Goal: Task Accomplishment & Management: Manage account settings

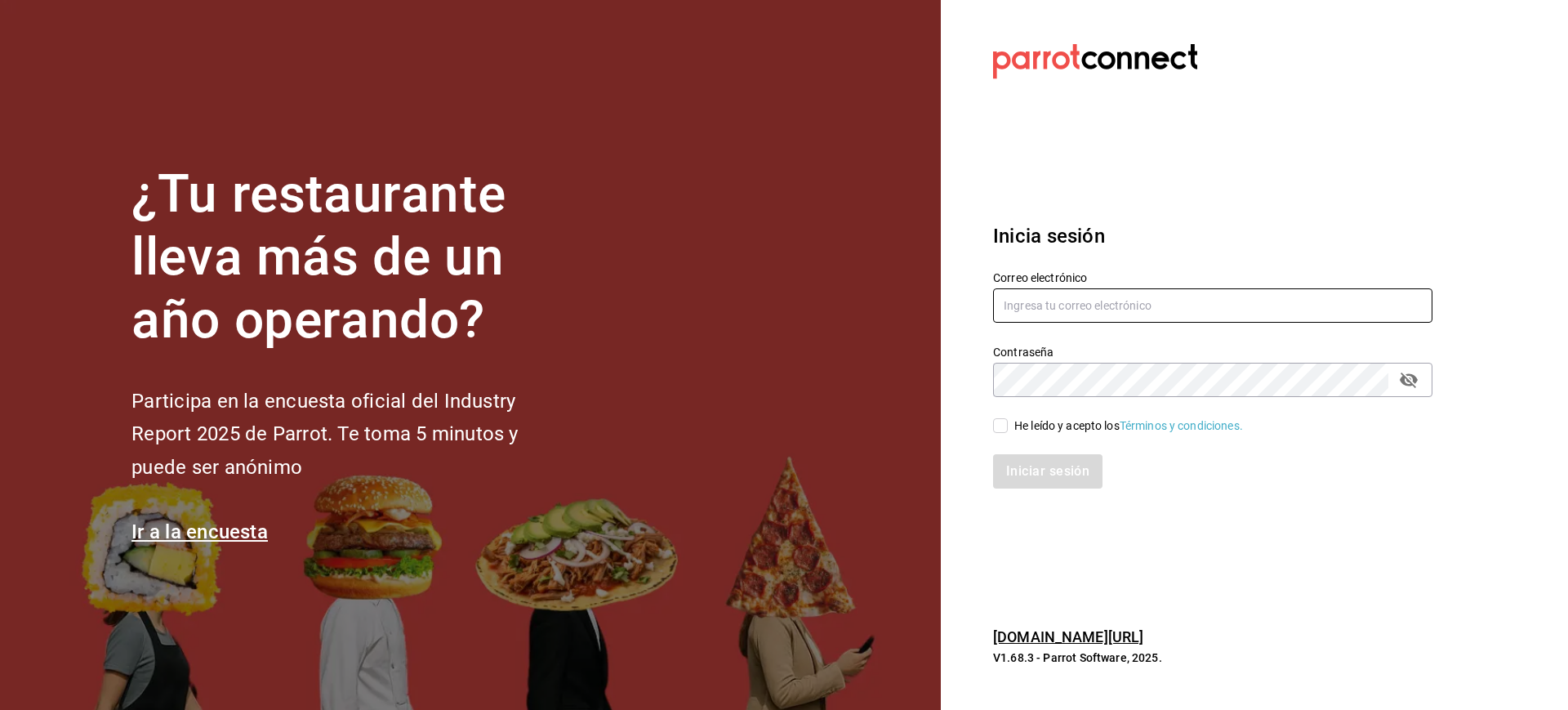
click at [1011, 302] on input "text" at bounding box center [1212, 305] width 439 height 35
type input "mcalderon@suo.mx"
click at [1002, 424] on input "He leído y acepto los Términos y condiciones." at bounding box center [1000, 425] width 15 height 15
checkbox input "true"
click at [1052, 458] on button "Iniciar sesión" at bounding box center [1048, 471] width 111 height 35
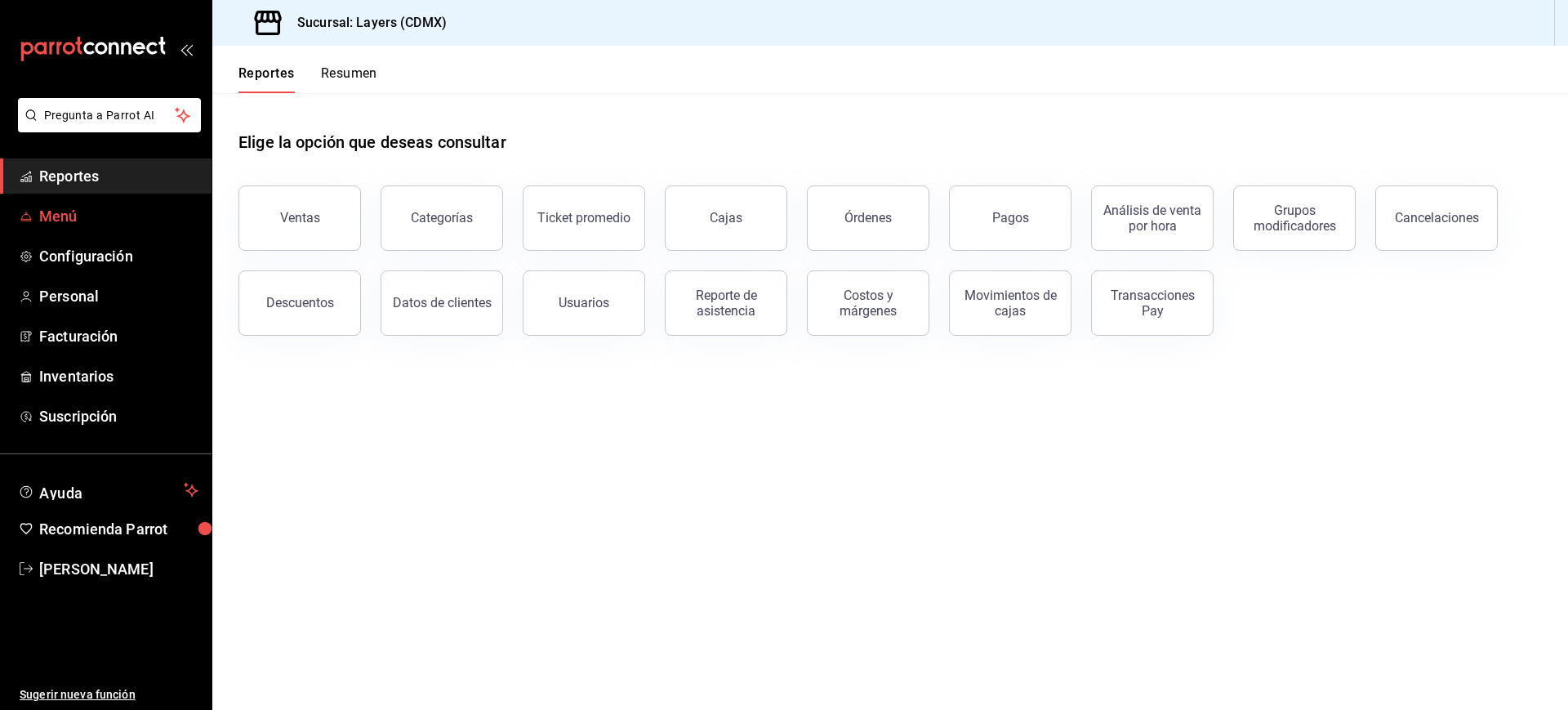
click at [82, 220] on span "Menú" at bounding box center [119, 216] width 160 height 22
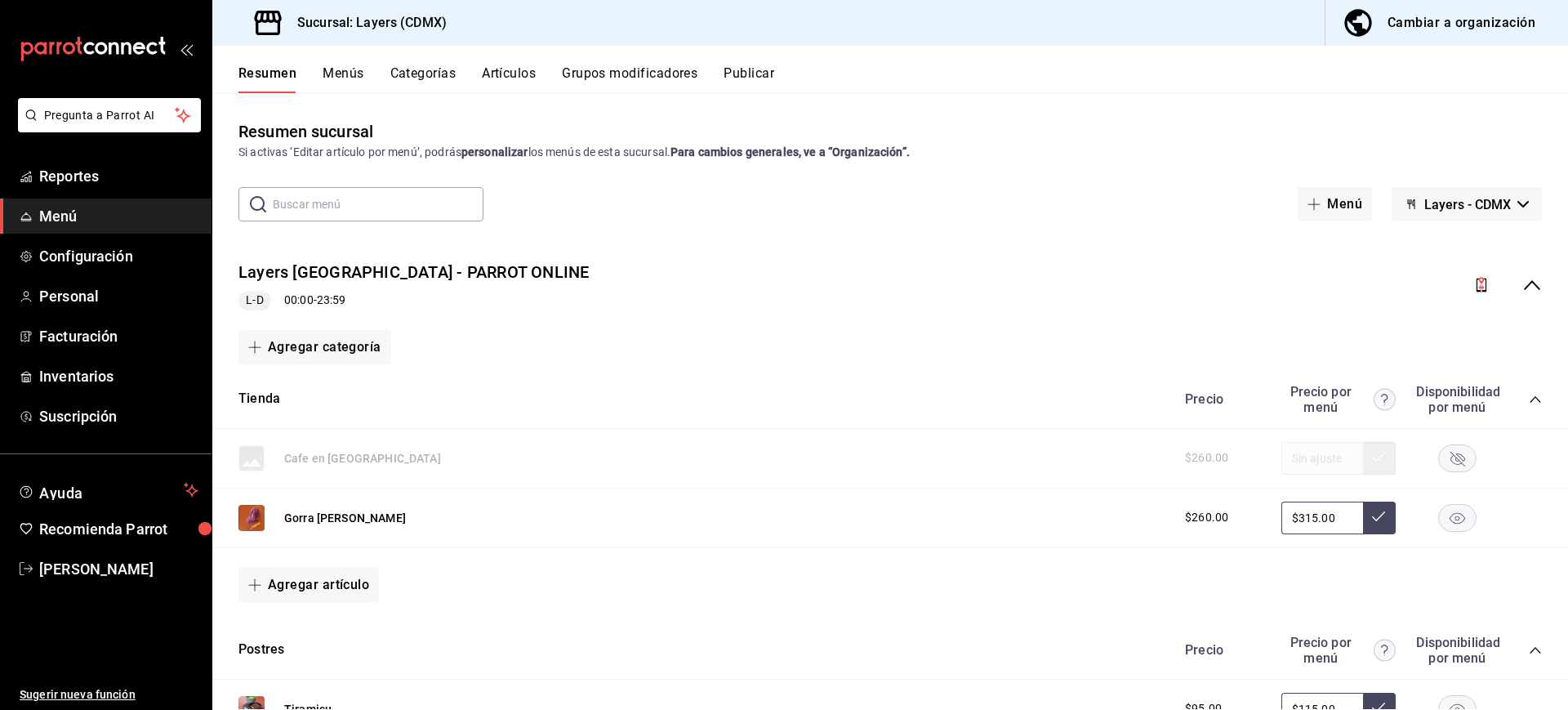
click at [514, 59] on div "Resumen Menús Categorías Artículos Grupos modificadores Publicar" at bounding box center [890, 69] width 1356 height 48
click at [523, 71] on button "Artículos" at bounding box center [509, 79] width 54 height 28
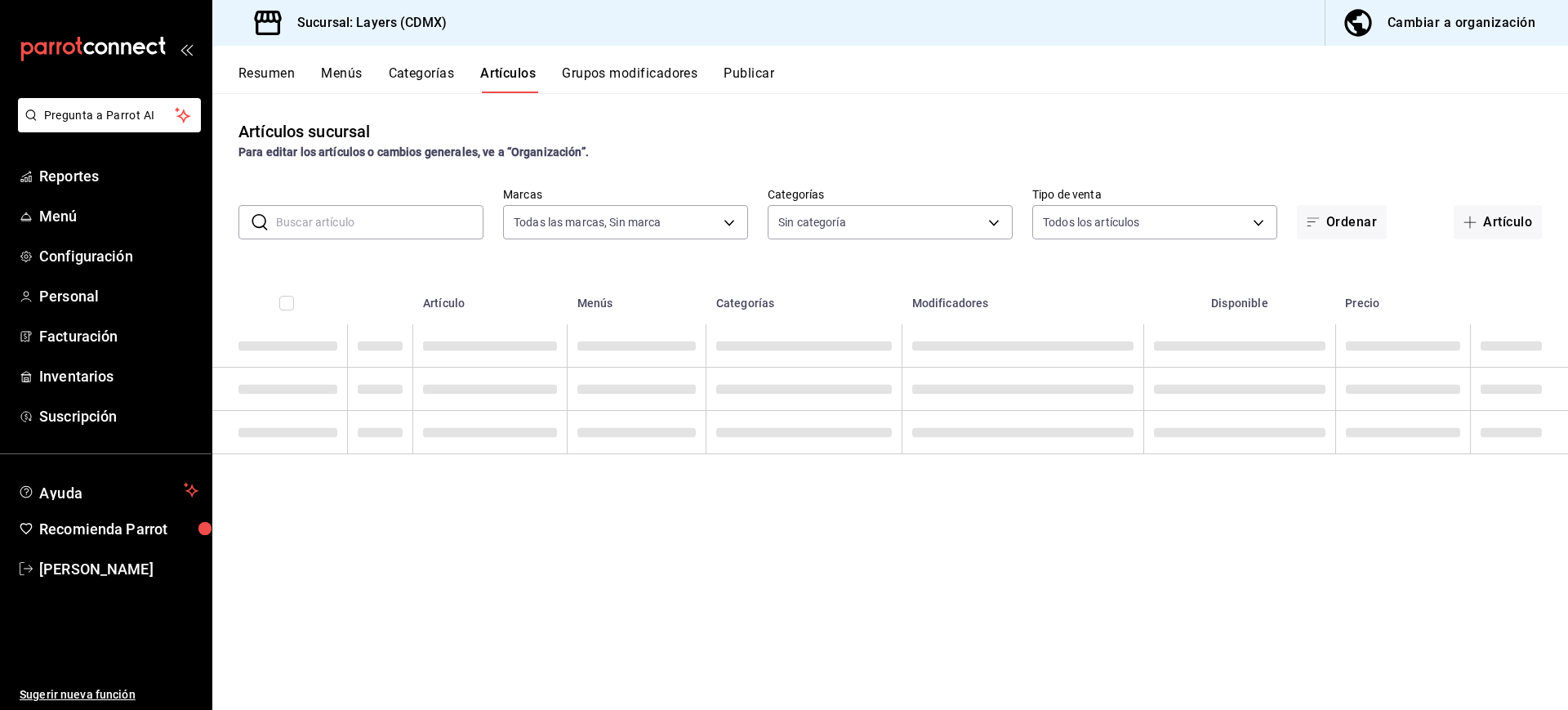
type input "065672fb-6e9c-4075-867b-65006898f668"
type input "e07a5ace-e25b-4ee5-bf45-8bc3250768f5,852b4673-fbbb-477e-b6d9-320b54295482,9d584…"
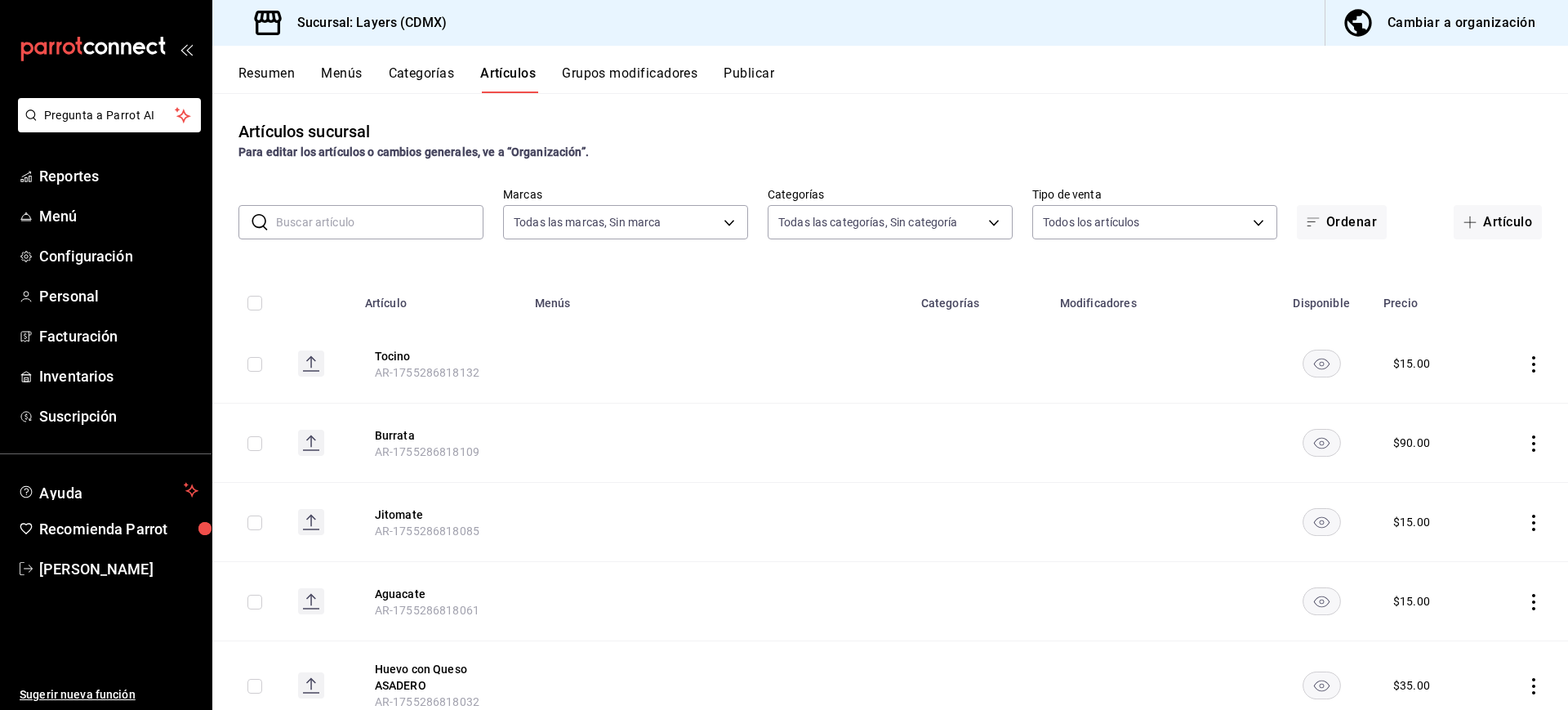
click at [433, 218] on input "text" at bounding box center [379, 222] width 207 height 33
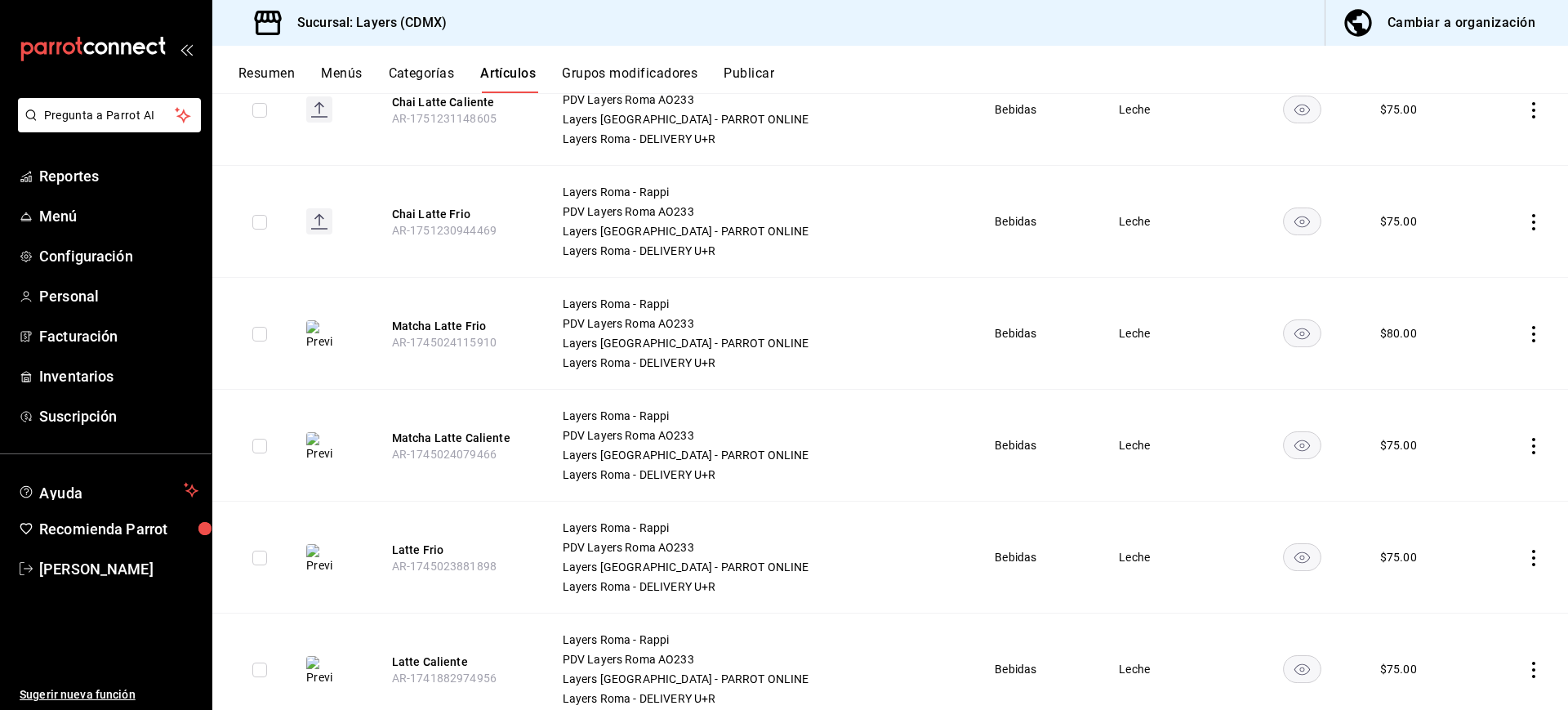
scroll to position [325, 0]
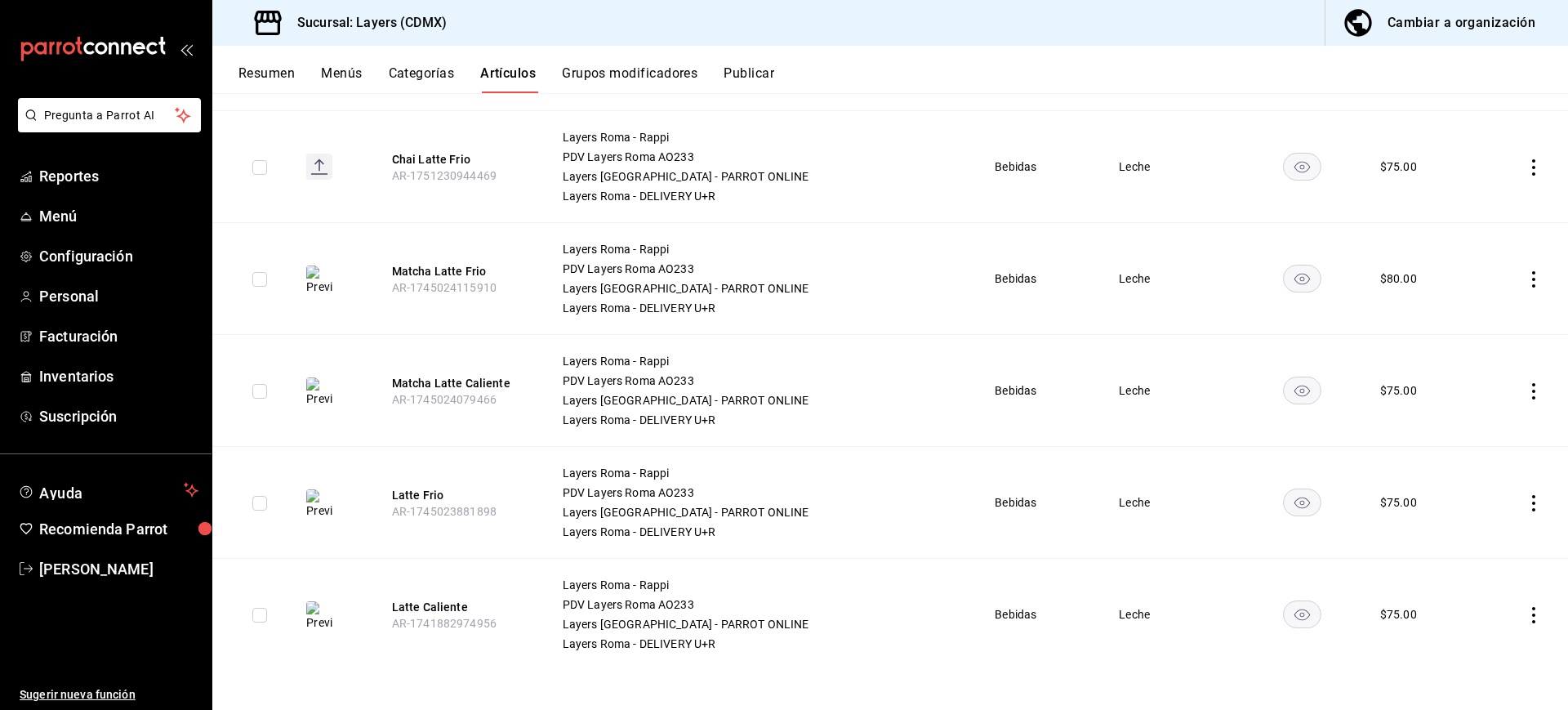
type input "latte"
click at [1525, 610] on icon "actions" at bounding box center [1533, 615] width 16 height 16
click at [1439, 591] on div at bounding box center [1433, 600] width 30 height 20
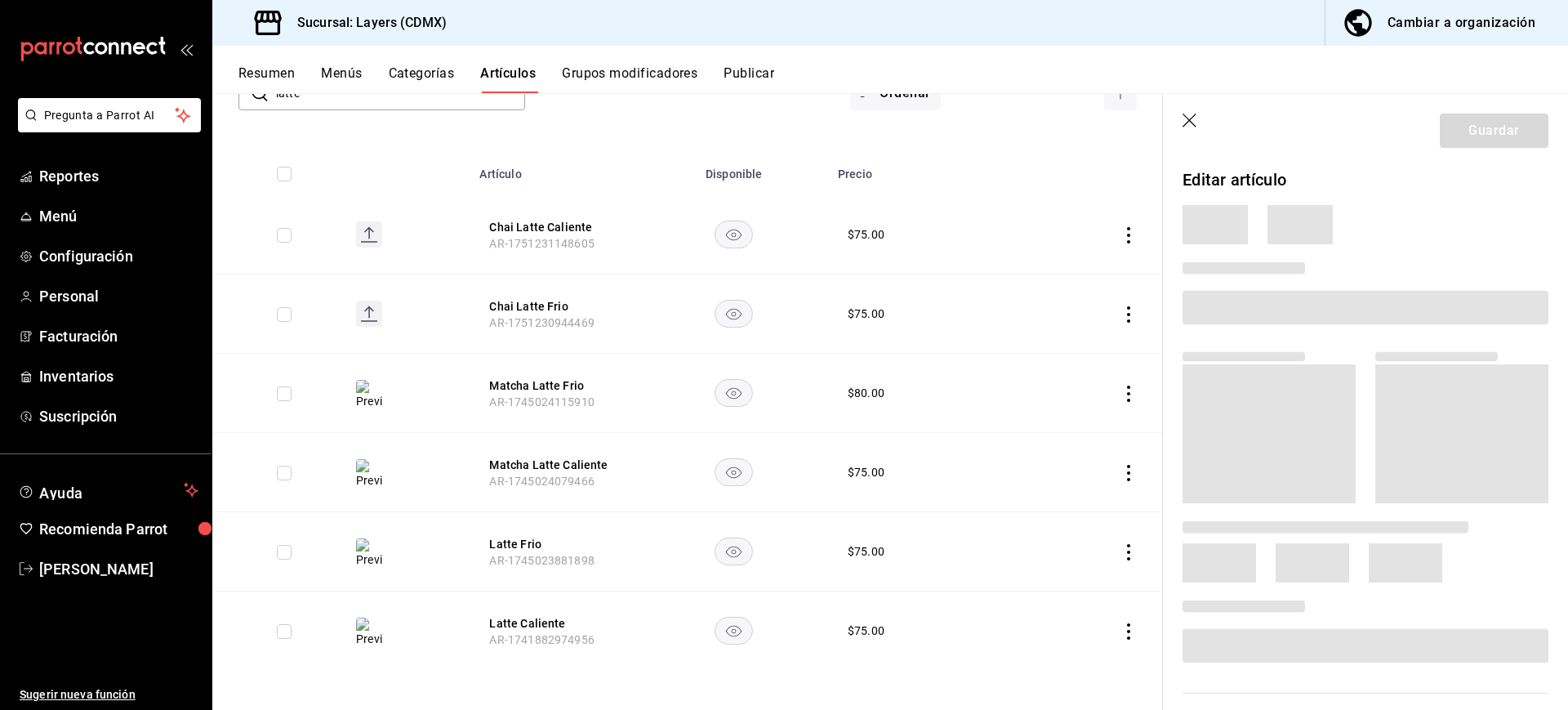
scroll to position [129, 0]
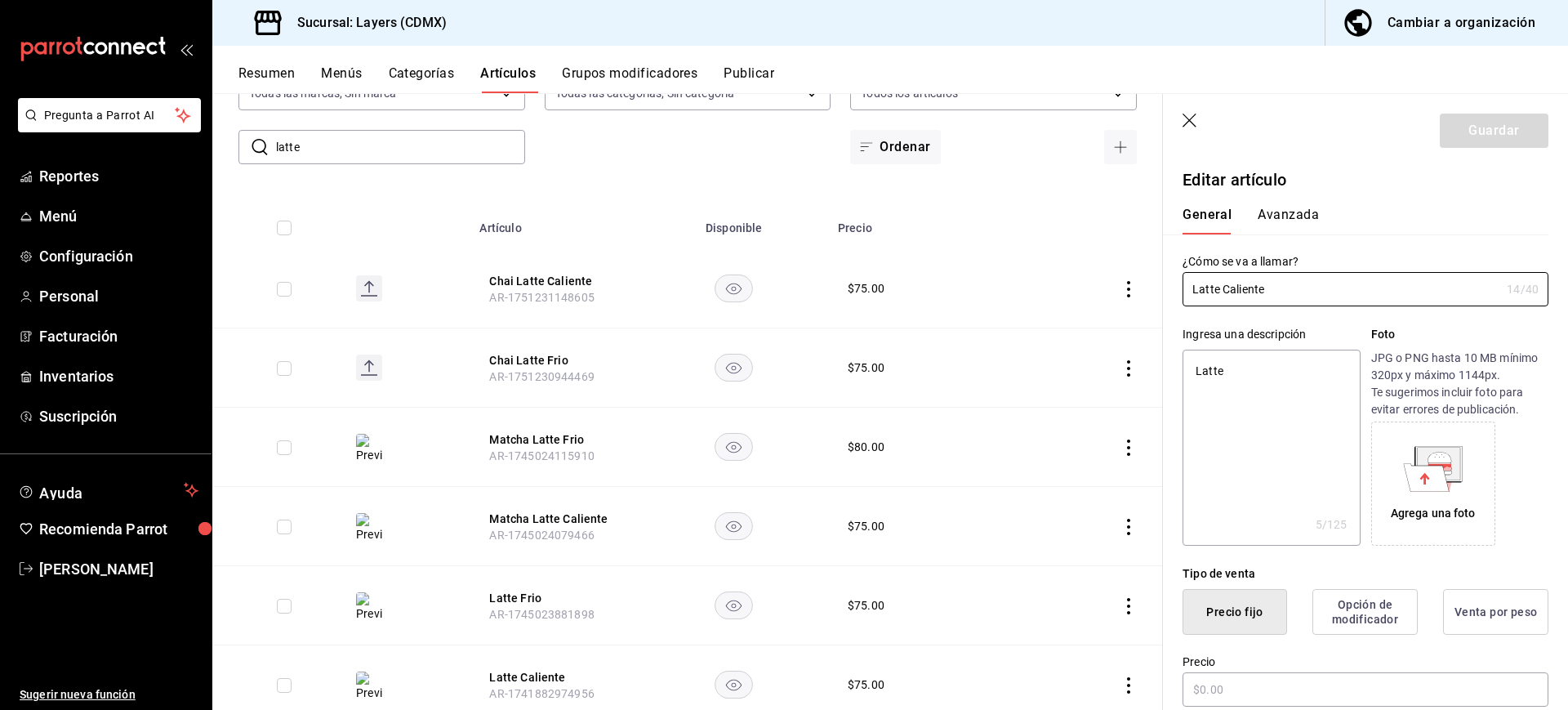
type textarea "x"
type input "$75.00"
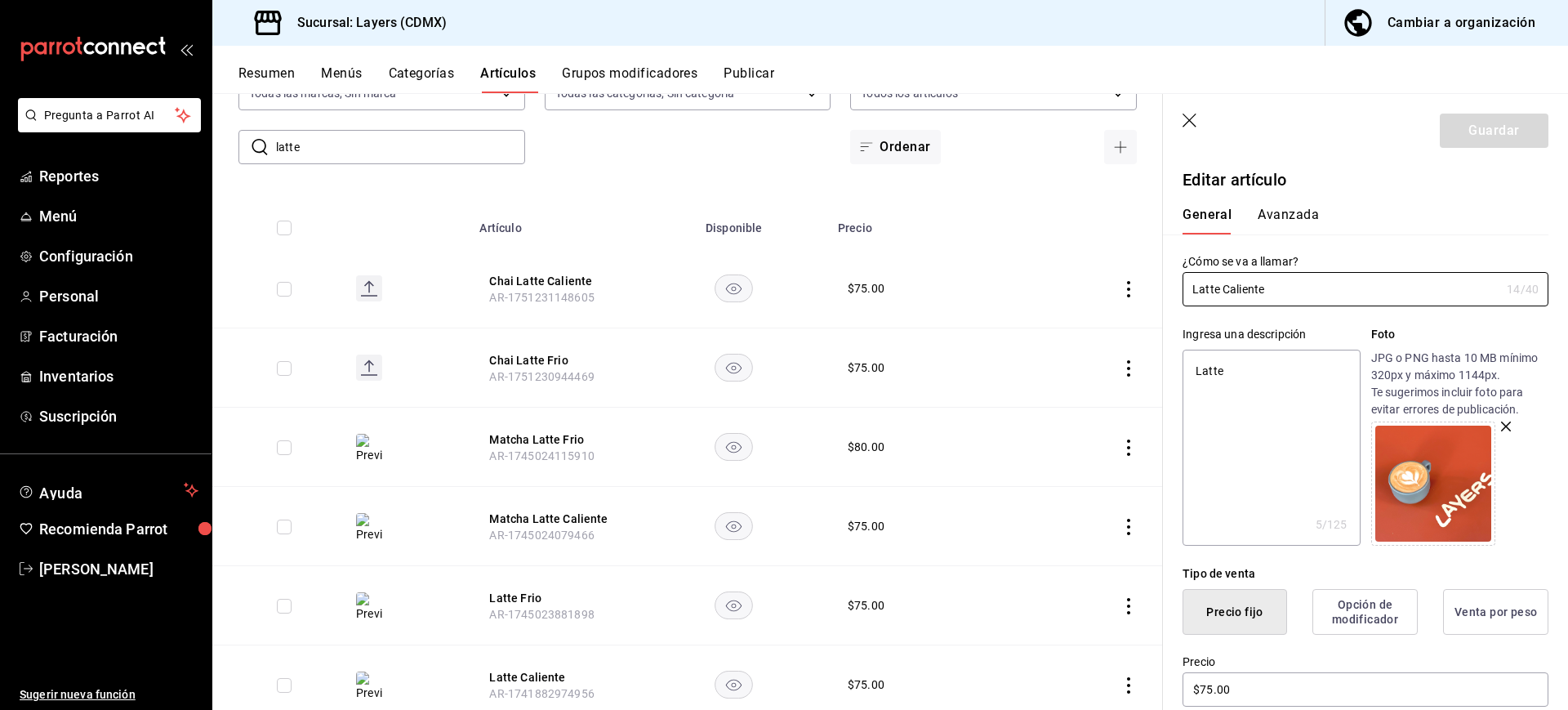
scroll to position [195, 0]
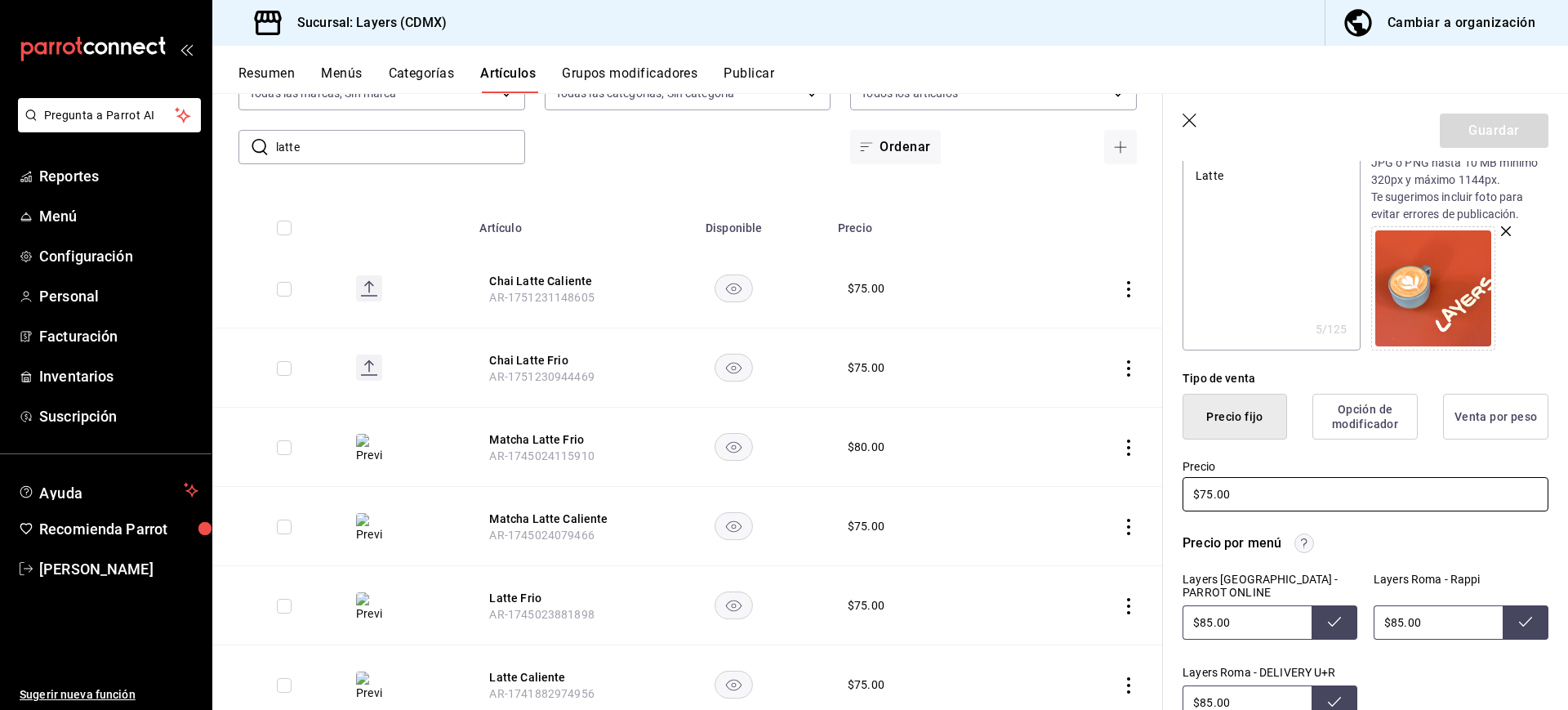
click at [1210, 492] on input "$75.00" at bounding box center [1365, 494] width 366 height 35
type textarea "x"
type input "$7.00"
type textarea "x"
type input "$70.00"
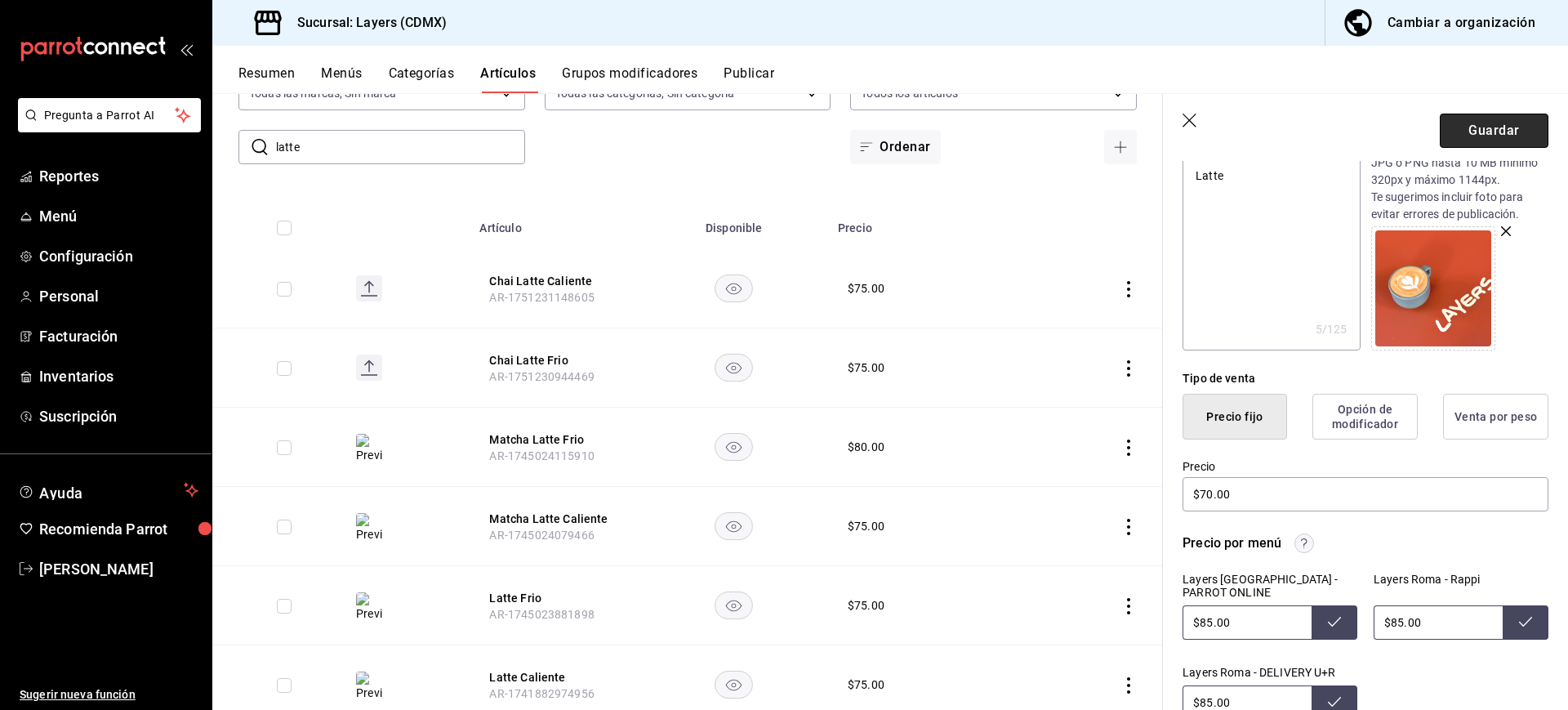
click at [1473, 127] on button "Guardar" at bounding box center [1495, 130] width 109 height 35
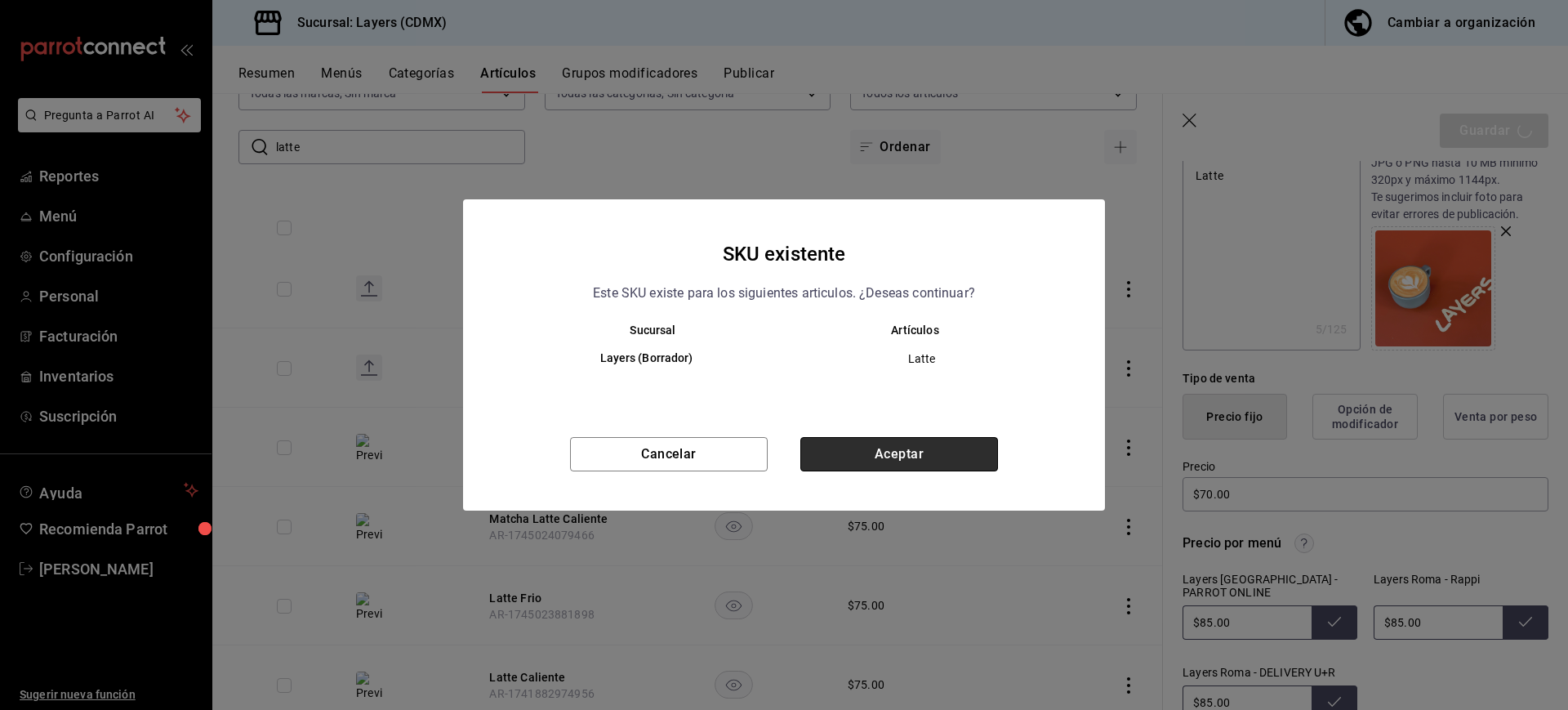
click at [900, 443] on button "Aceptar" at bounding box center [899, 454] width 197 height 35
type textarea "x"
type input "AR-1755720826367"
